Goal: Task Accomplishment & Management: Complete application form

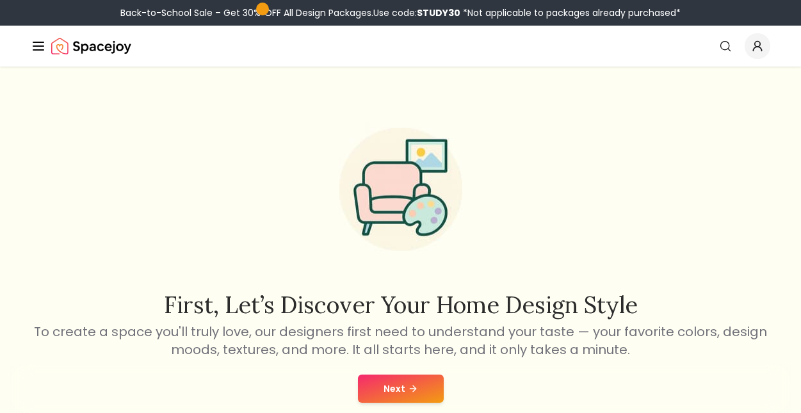
click at [386, 386] on button "Next" at bounding box center [401, 389] width 86 height 28
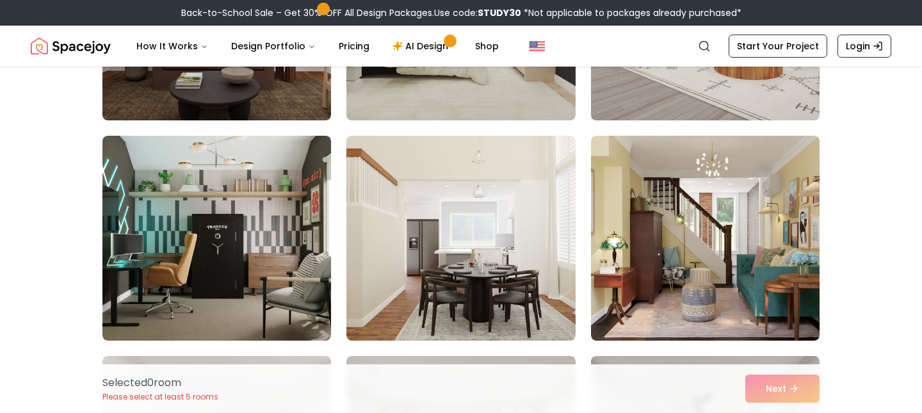
scroll to position [257, 0]
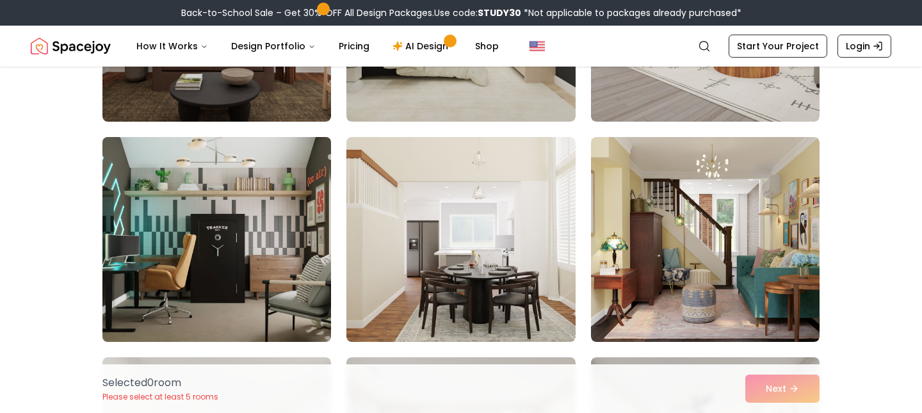
click at [247, 252] on img at bounding box center [217, 239] width 240 height 215
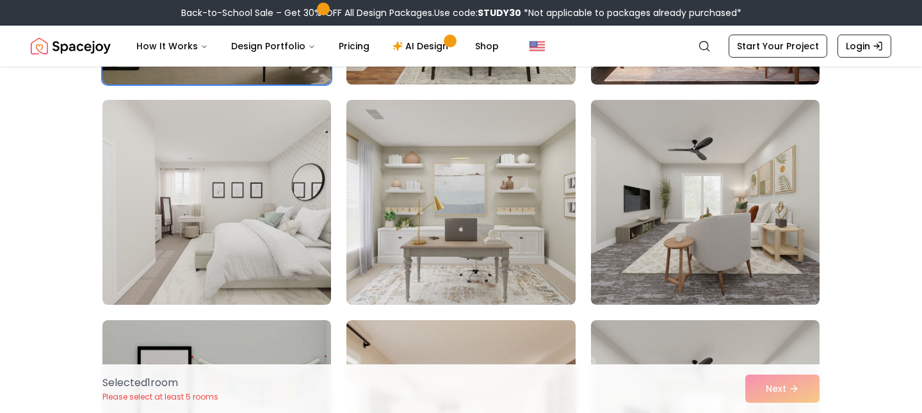
scroll to position [516, 0]
click at [249, 255] on img at bounding box center [216, 201] width 229 height 205
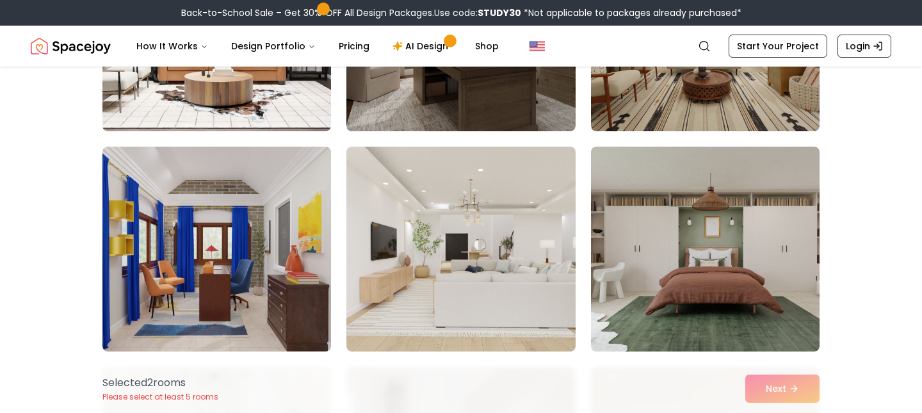
scroll to position [1348, 0]
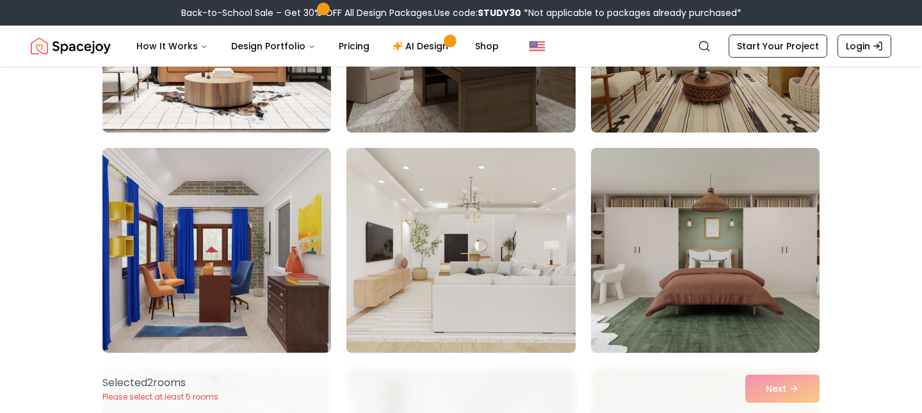
click at [386, 252] on img at bounding box center [461, 250] width 240 height 215
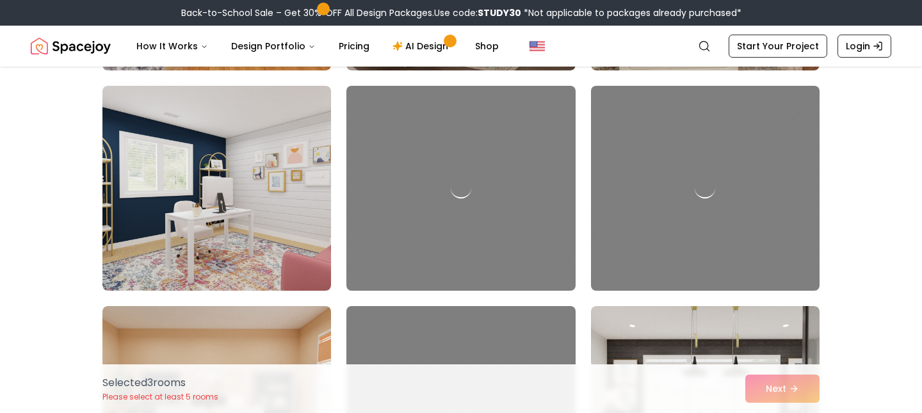
scroll to position [2298, 0]
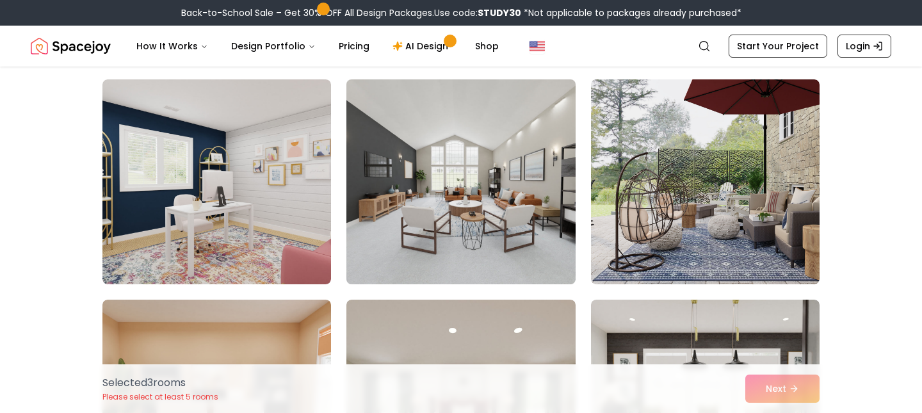
click at [418, 219] on img at bounding box center [461, 181] width 240 height 215
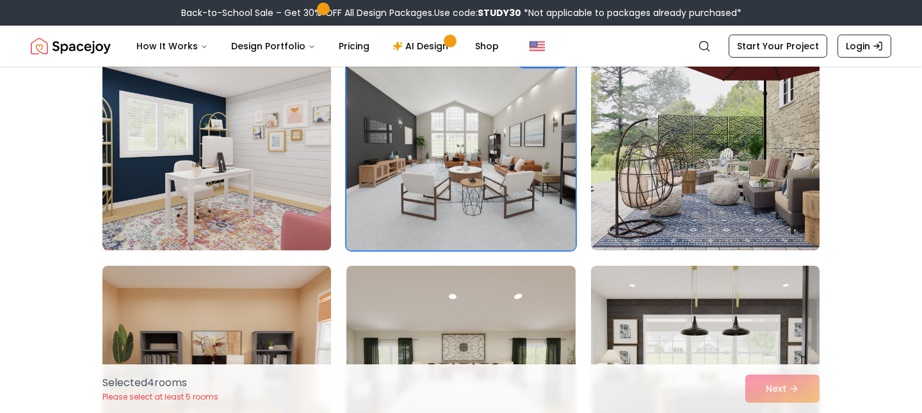
scroll to position [2331, 0]
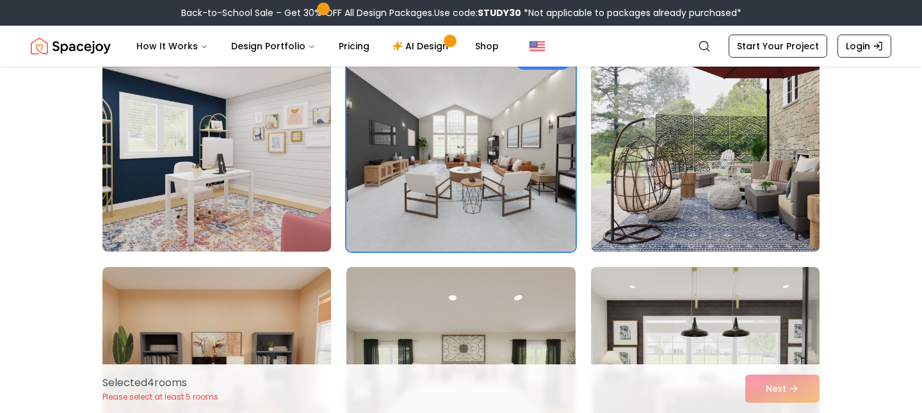
click at [687, 125] on img at bounding box center [705, 149] width 240 height 215
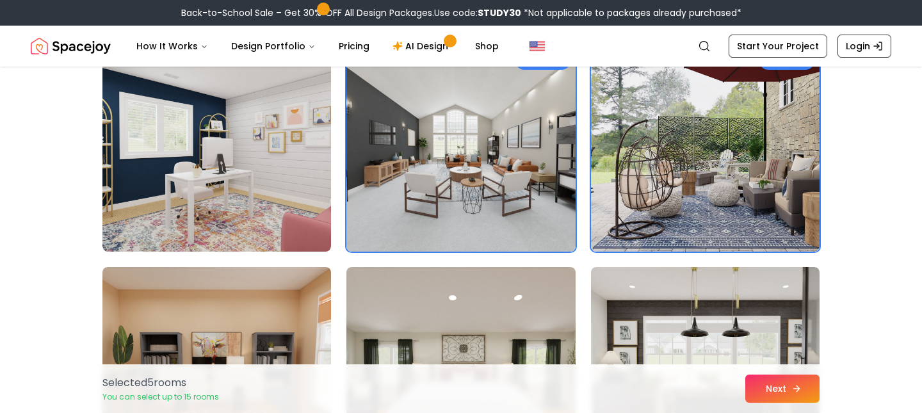
click at [776, 389] on button "Next" at bounding box center [783, 389] width 74 height 28
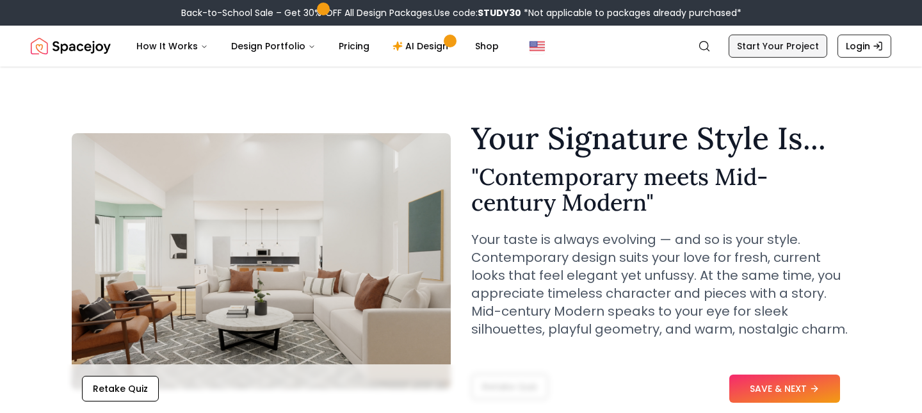
click at [778, 44] on link "Start Your Project" at bounding box center [778, 46] width 99 height 23
